Goal: Information Seeking & Learning: Learn about a topic

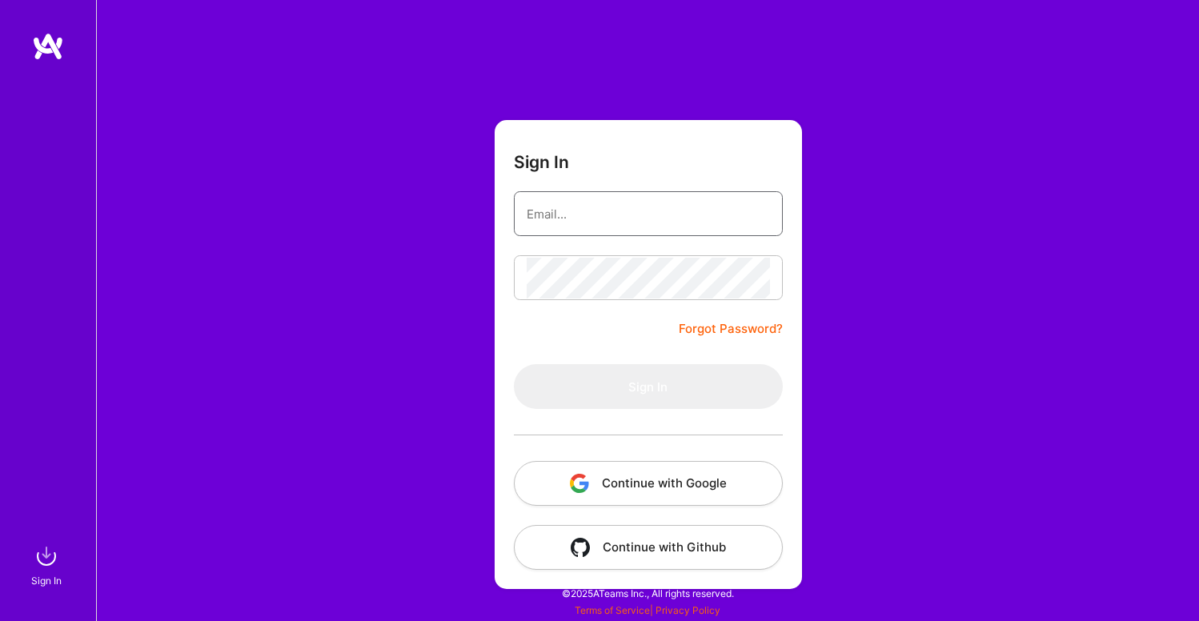
click at [692, 219] on input "email" at bounding box center [648, 214] width 243 height 41
click at [0, 613] on com-1password-button at bounding box center [0, 613] width 0 height 0
type input "[EMAIL_ADDRESS][DOMAIN_NAME]"
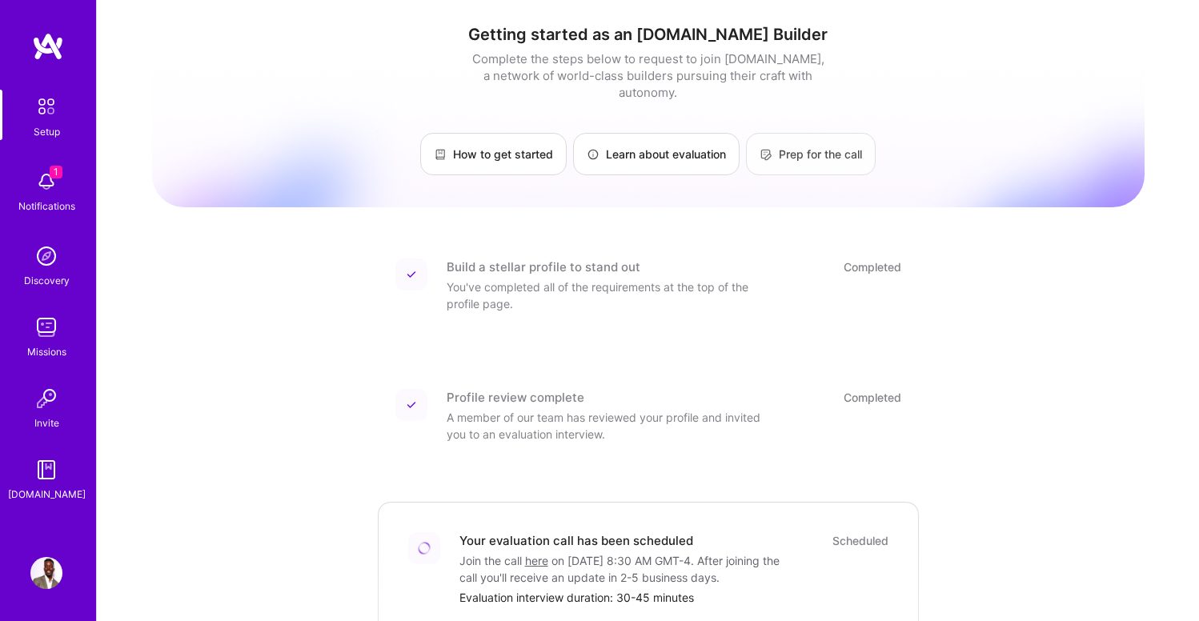
click at [769, 148] on img at bounding box center [766, 154] width 13 height 13
click at [716, 144] on link "Learn about evaluation" at bounding box center [656, 154] width 167 height 42
click at [54, 198] on div "Notifications" at bounding box center [46, 206] width 57 height 17
click at [53, 144] on div "Setup 1 Notifications Discovery Missions Invite [DOMAIN_NAME]" at bounding box center [48, 296] width 96 height 413
click at [51, 128] on div "Setup" at bounding box center [47, 131] width 26 height 17
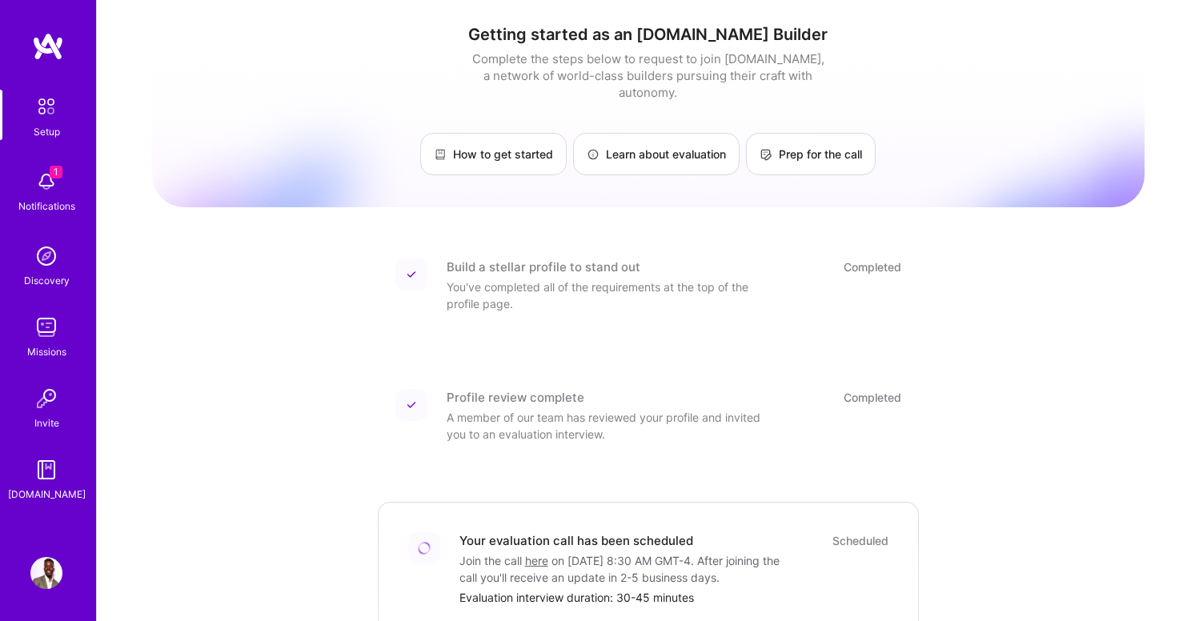
click at [54, 126] on div "Setup" at bounding box center [47, 131] width 26 height 17
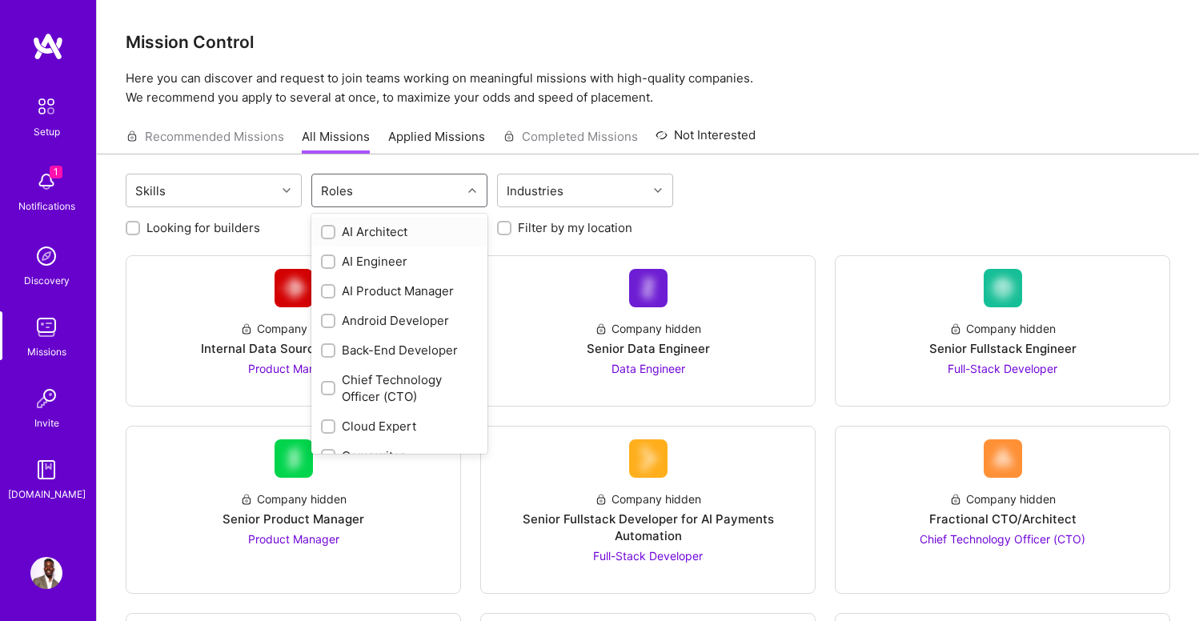
click at [329, 188] on div "Roles" at bounding box center [337, 190] width 40 height 23
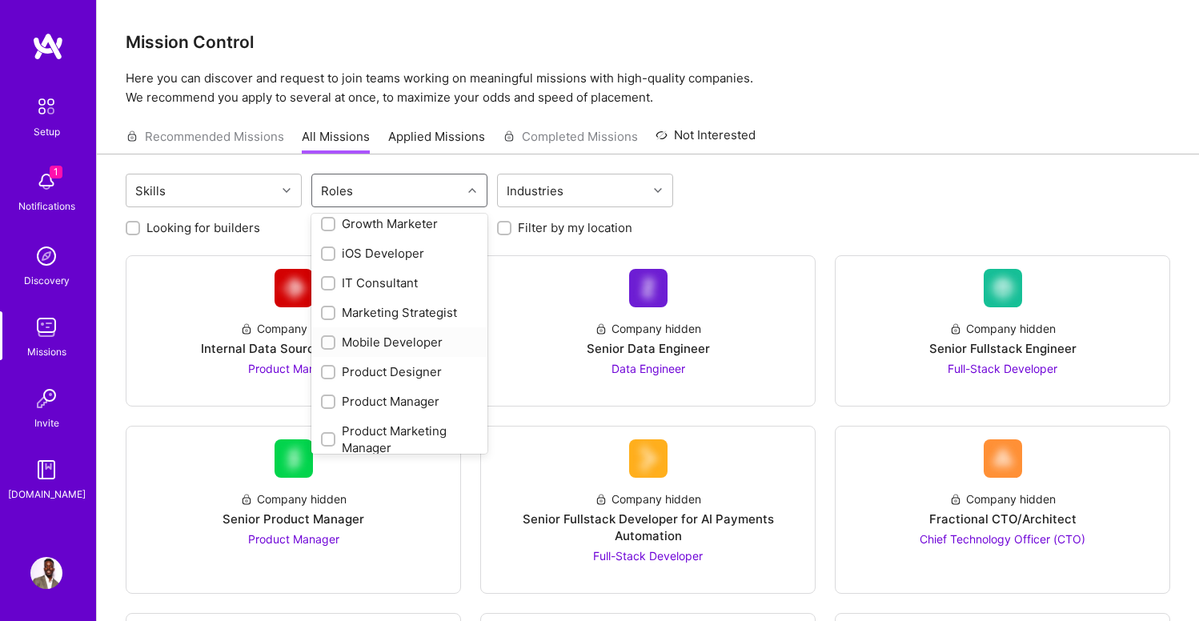
scroll to position [495, 0]
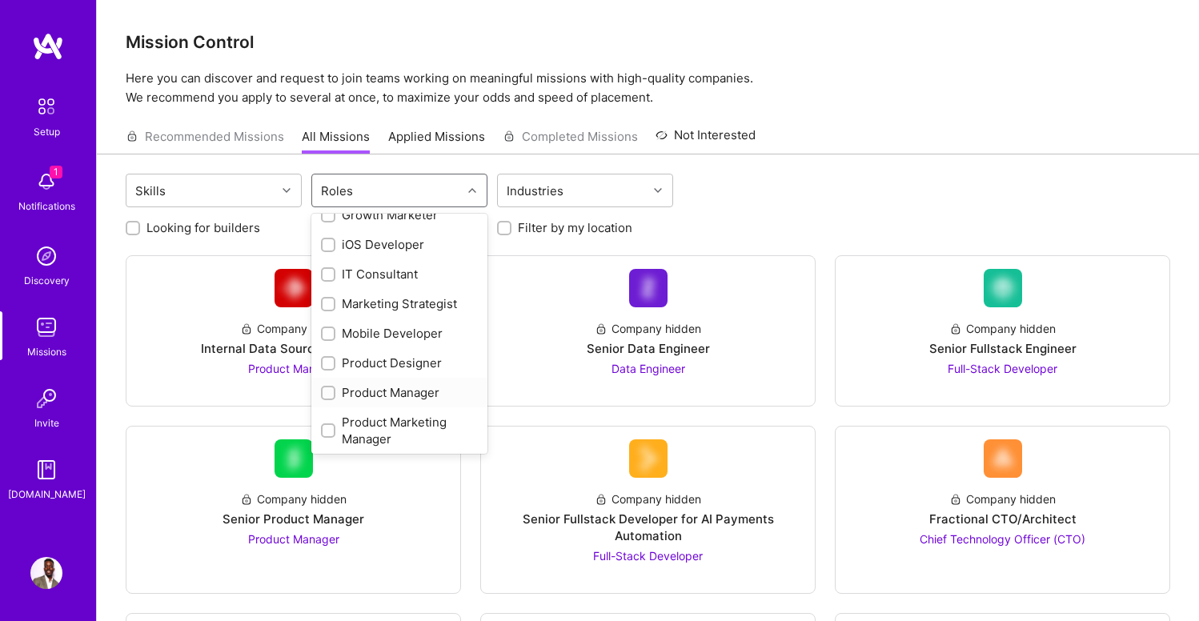
click at [325, 388] on input "checkbox" at bounding box center [329, 393] width 11 height 11
checkbox input "true"
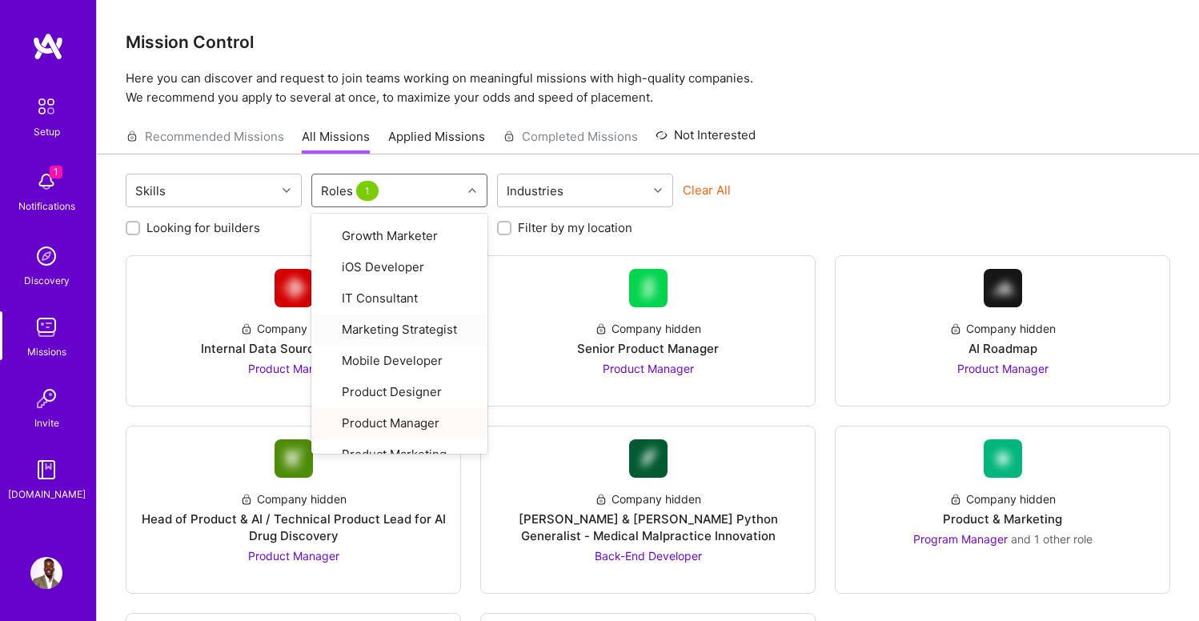
click at [716, 234] on div "Looking for builders Filter by my availability Filter by my location" at bounding box center [648, 223] width 1045 height 25
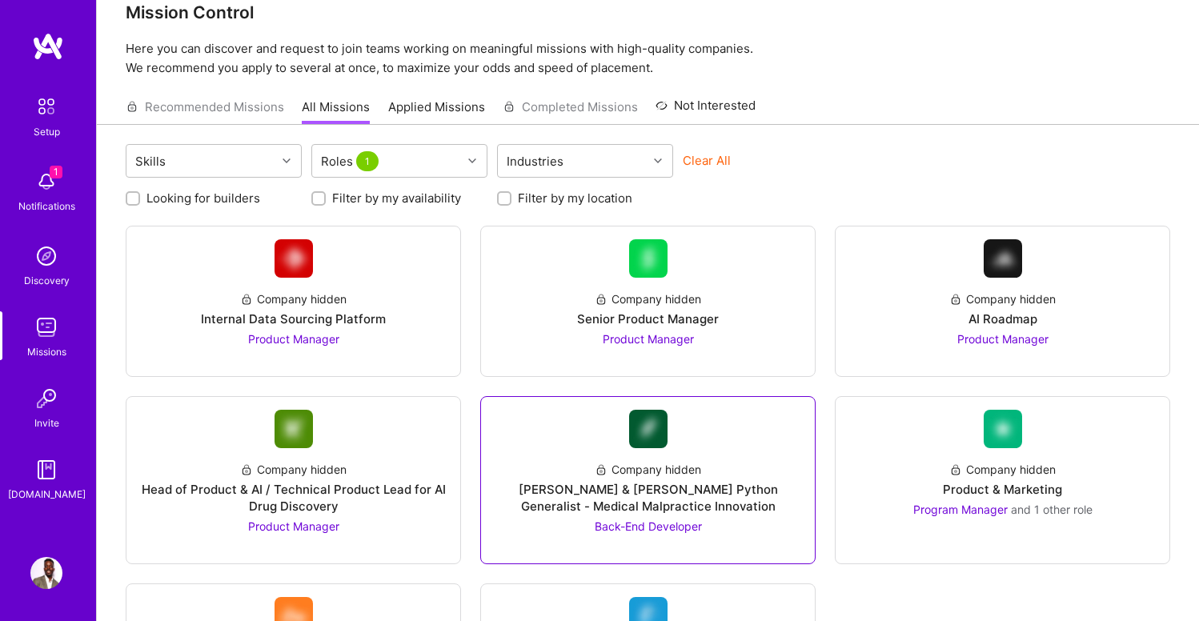
scroll to position [0, 0]
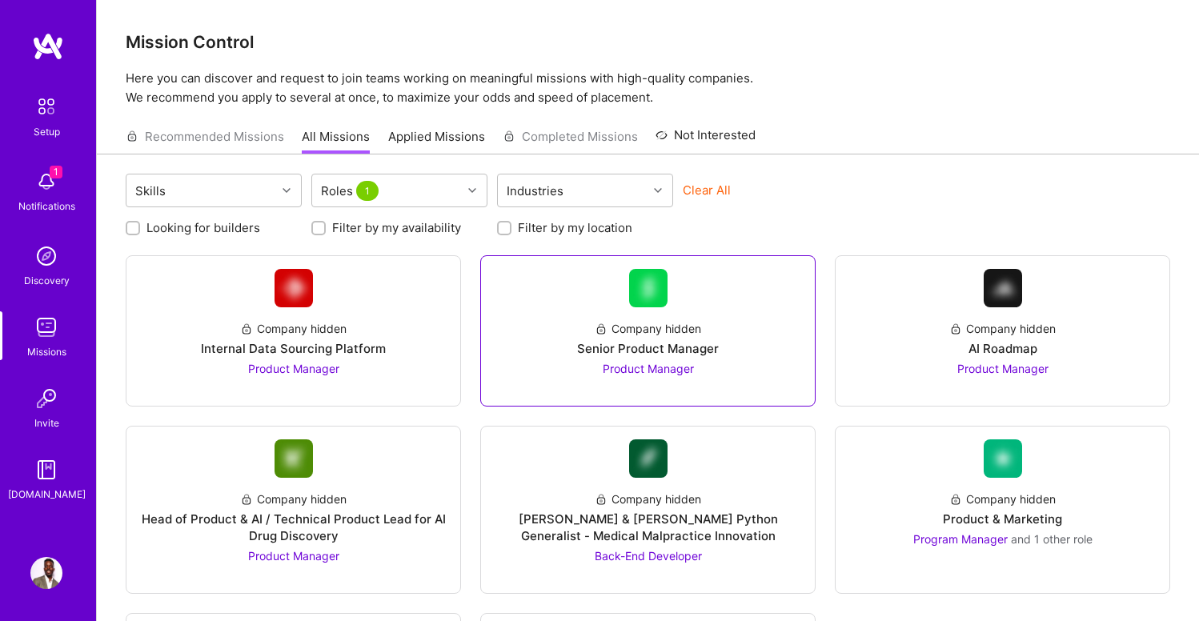
click at [656, 375] on span "Product Manager" at bounding box center [648, 369] width 91 height 14
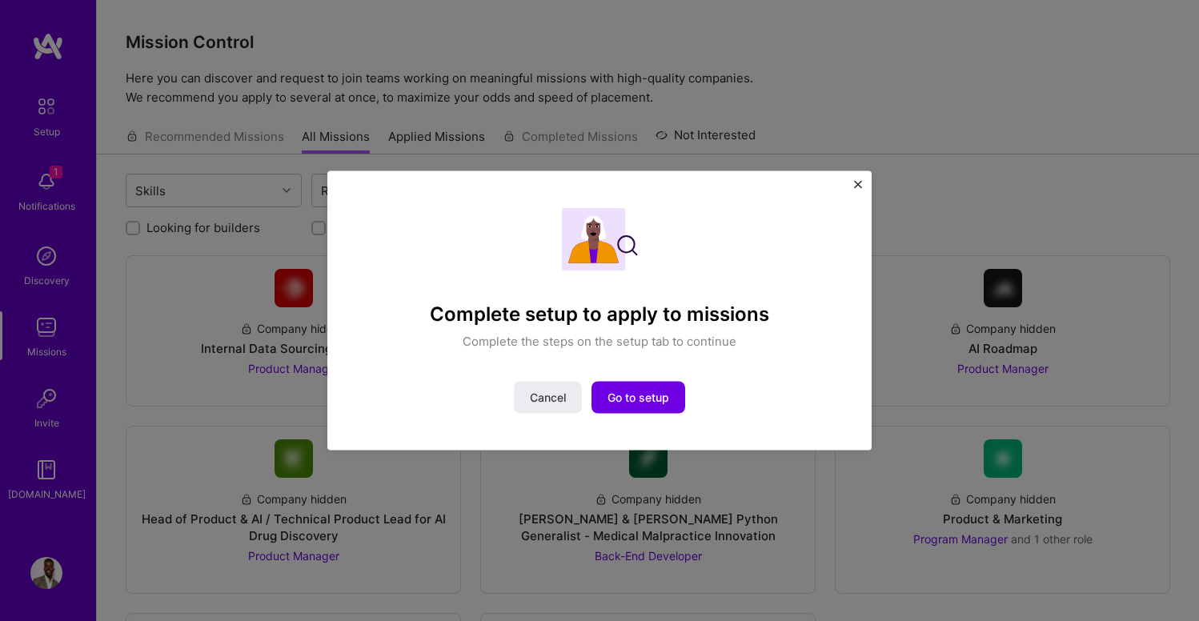
click at [861, 183] on img "Close" at bounding box center [858, 185] width 8 height 8
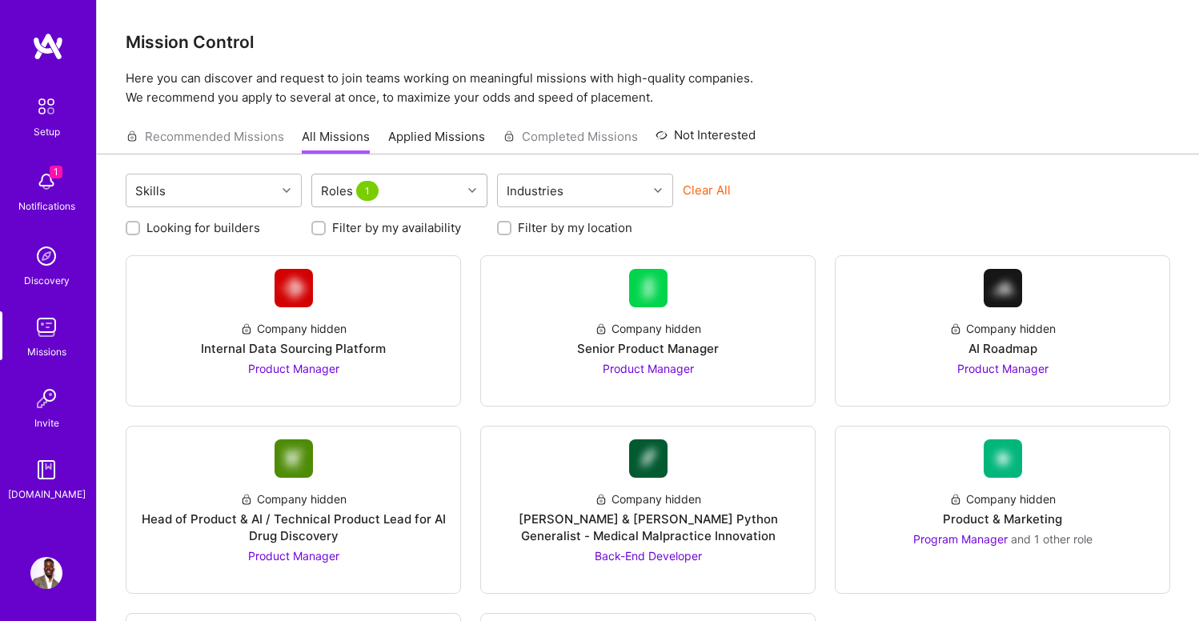
click at [452, 200] on div "Roles 1" at bounding box center [387, 191] width 150 height 32
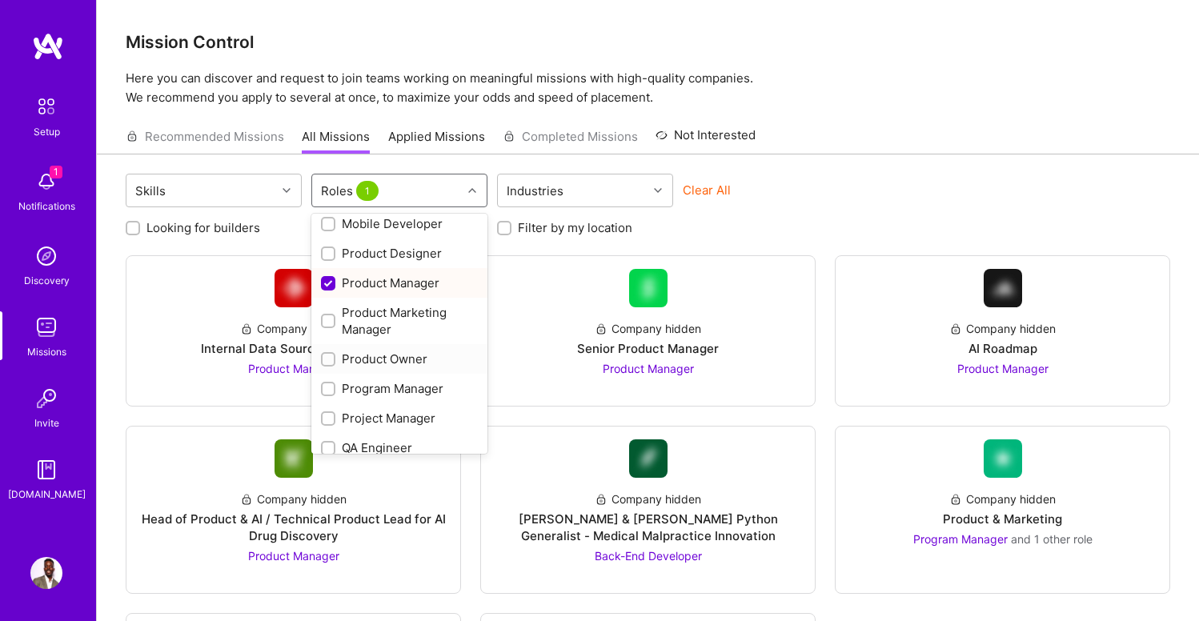
scroll to position [602, 0]
click at [412, 293] on div "Product Manager" at bounding box center [399, 285] width 157 height 17
checkbox input "false"
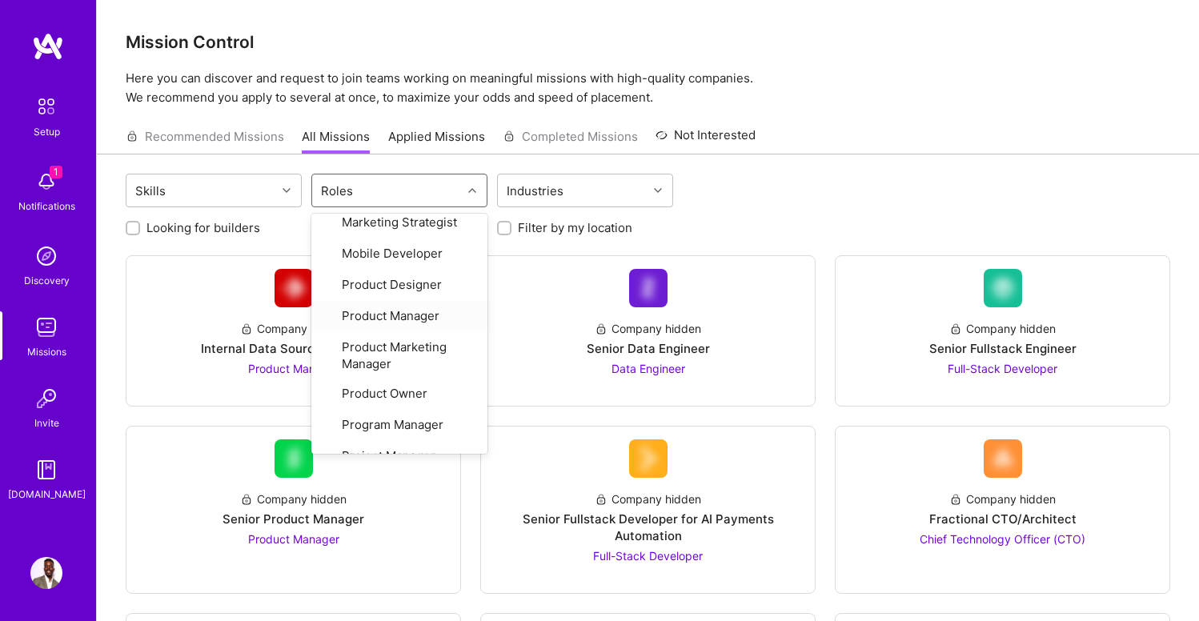
click at [745, 200] on div "Skills option Product Manager, deselected. option Product Manager focused, 22 o…" at bounding box center [648, 193] width 1045 height 38
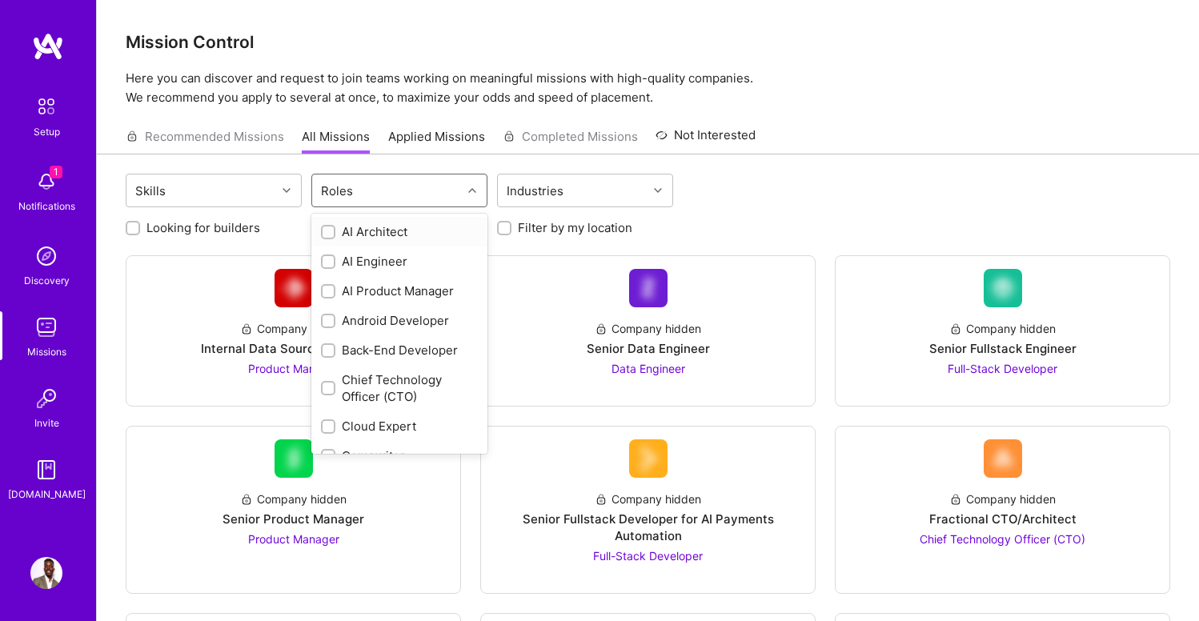
click at [465, 199] on div at bounding box center [474, 190] width 25 height 21
click at [407, 291] on div "AI Product Manager" at bounding box center [399, 291] width 157 height 17
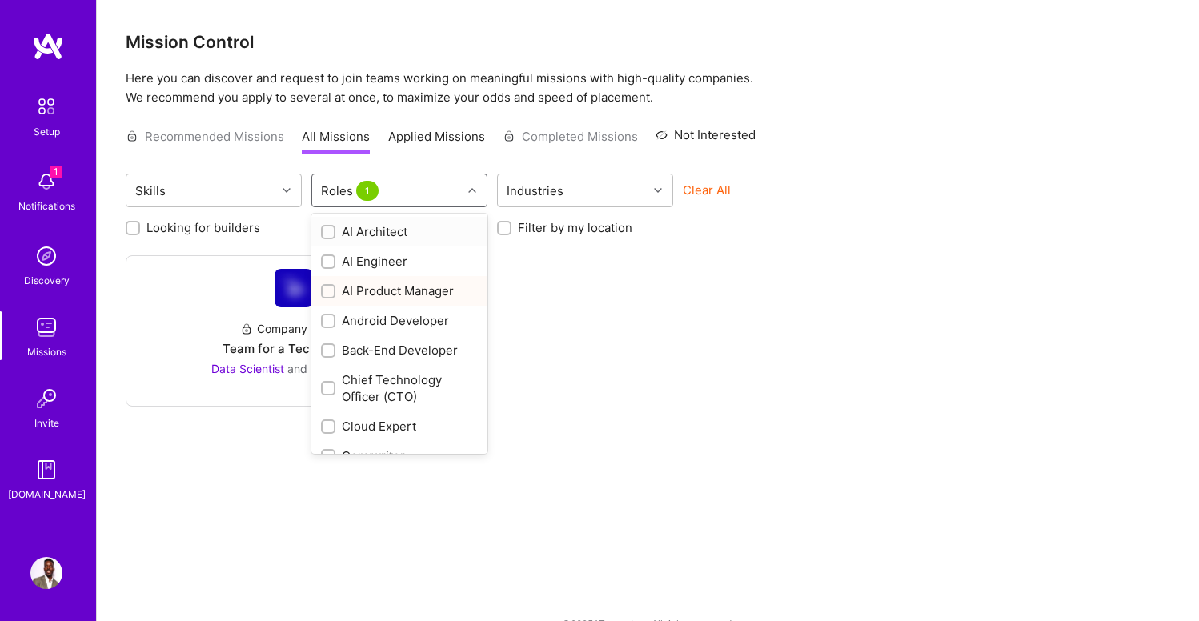
checkbox input "true"
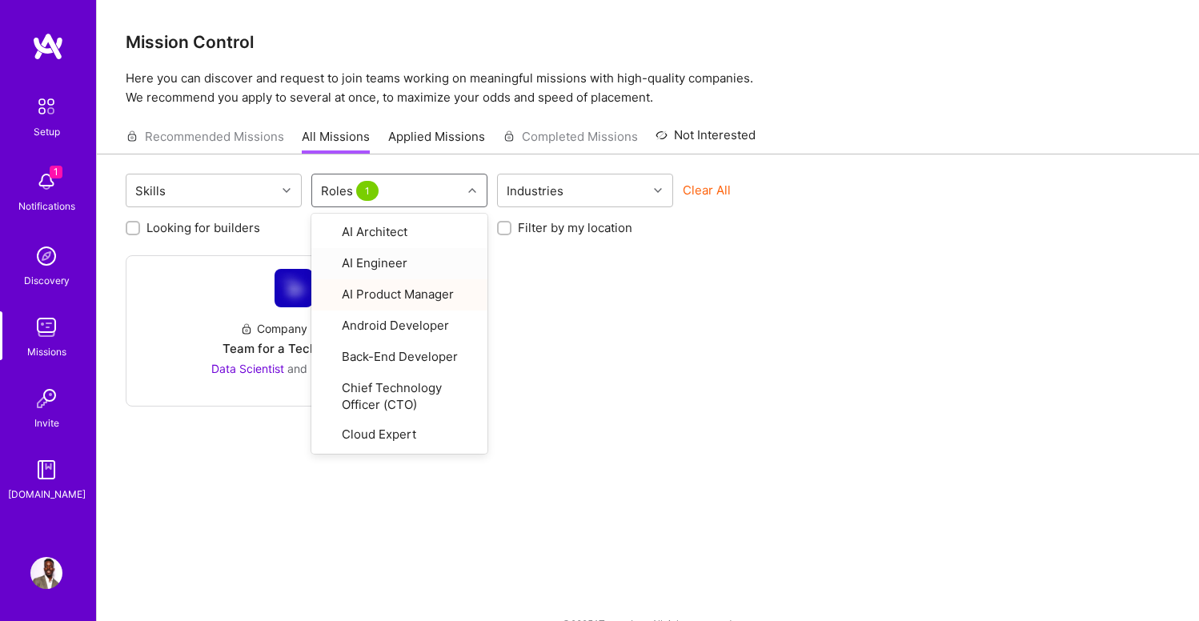
click at [561, 298] on div "Company hidden Team for a Tech Startup Data Scientist and 3 other roles" at bounding box center [648, 330] width 1045 height 151
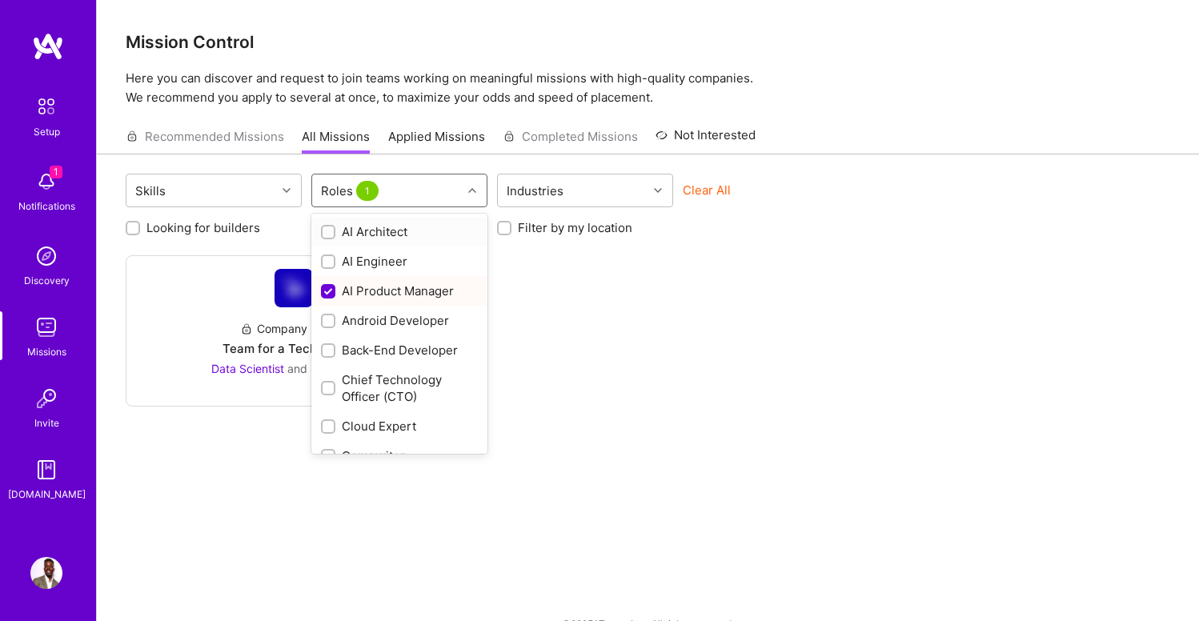
click at [459, 191] on div "Roles 1" at bounding box center [387, 191] width 150 height 32
click at [402, 291] on div "AI Product Manager" at bounding box center [399, 291] width 157 height 17
checkbox input "false"
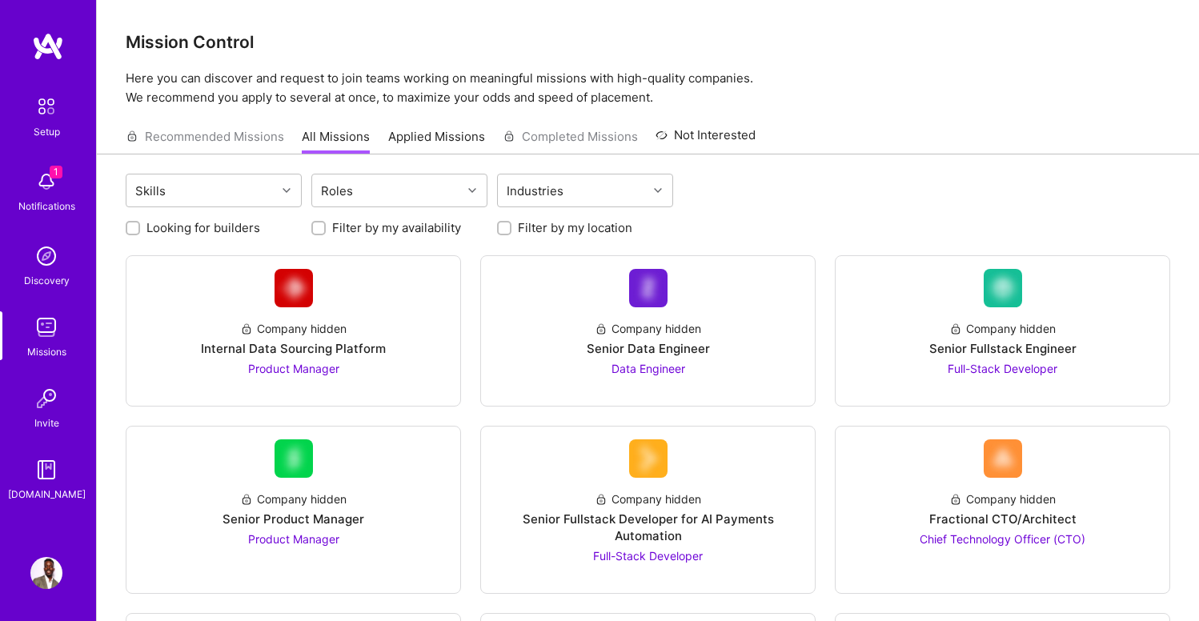
click at [815, 207] on div "Skills Roles Industries" at bounding box center [648, 193] width 1045 height 38
